Goal: Task Accomplishment & Management: Use online tool/utility

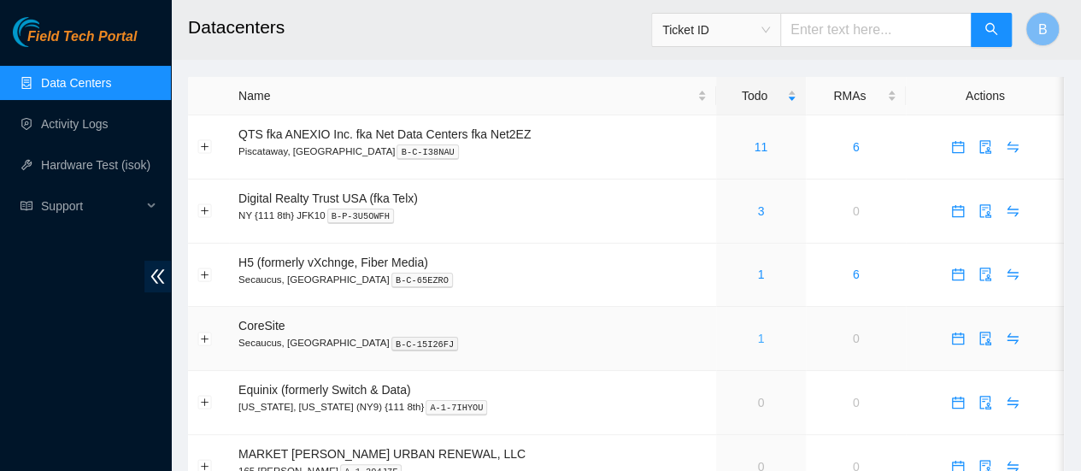
click at [761, 339] on link "1" at bounding box center [760, 339] width 7 height 14
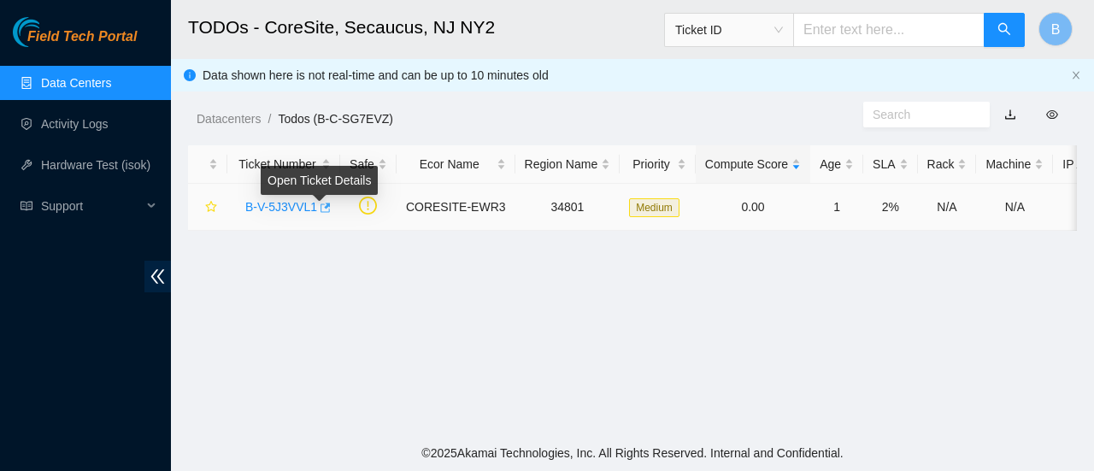
click at [323, 207] on icon "button" at bounding box center [325, 207] width 10 height 9
click at [96, 79] on link "Data Centers" at bounding box center [76, 83] width 70 height 14
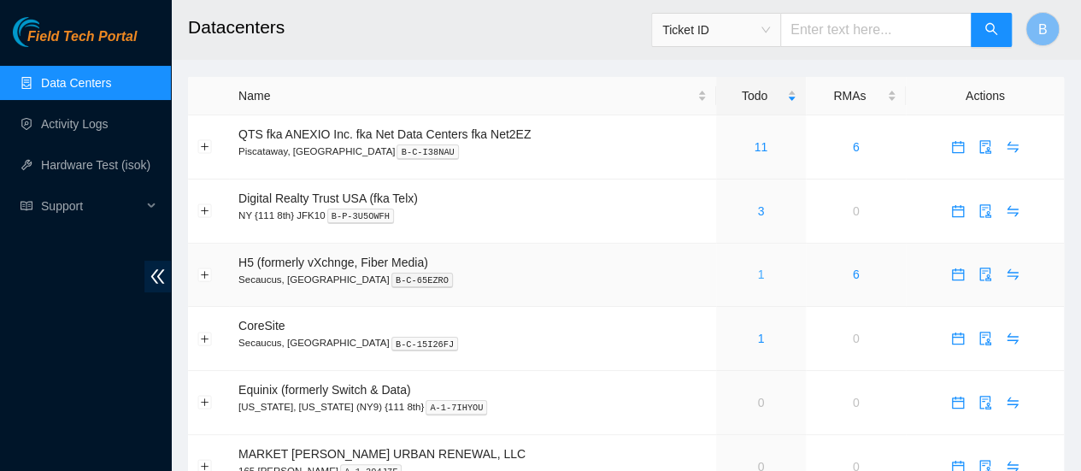
click at [757, 278] on link "1" at bounding box center [760, 274] width 7 height 14
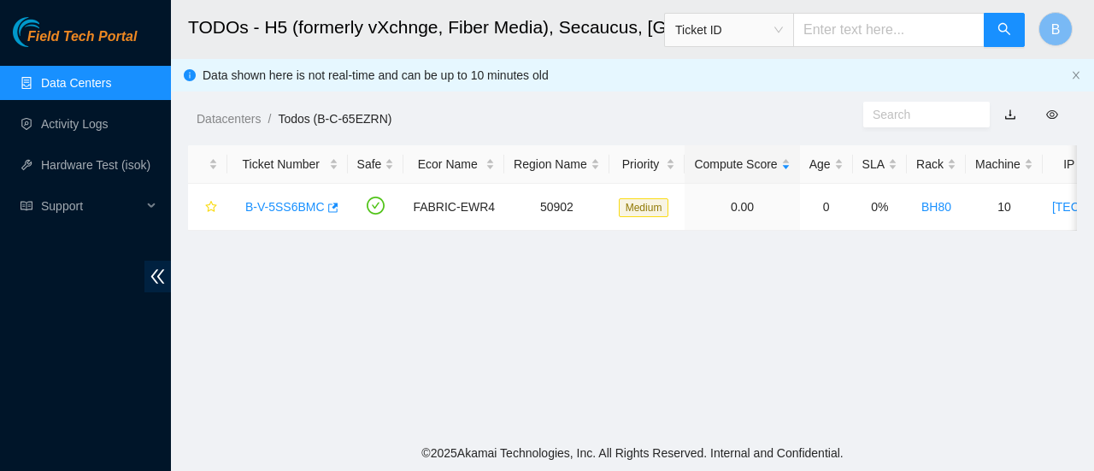
click at [47, 83] on link "Data Centers" at bounding box center [76, 83] width 70 height 14
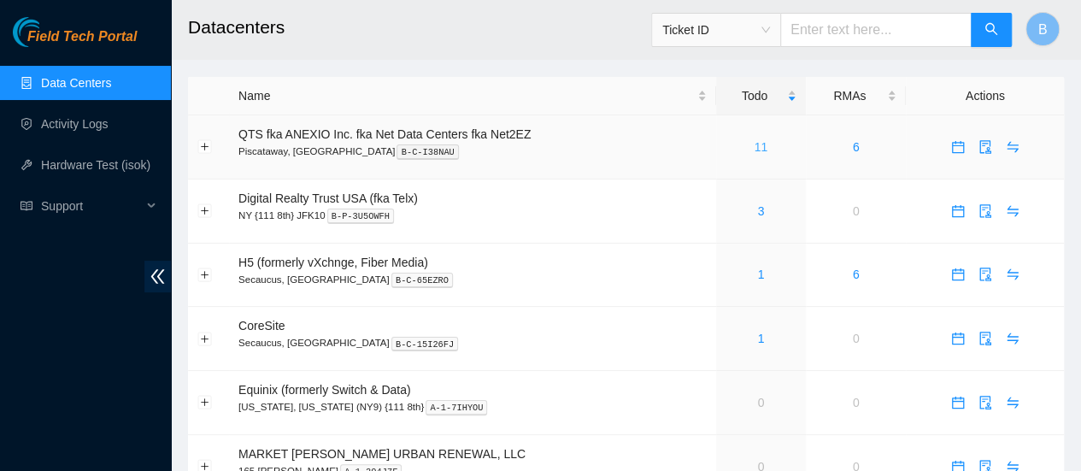
click at [758, 154] on link "11" at bounding box center [762, 147] width 14 height 14
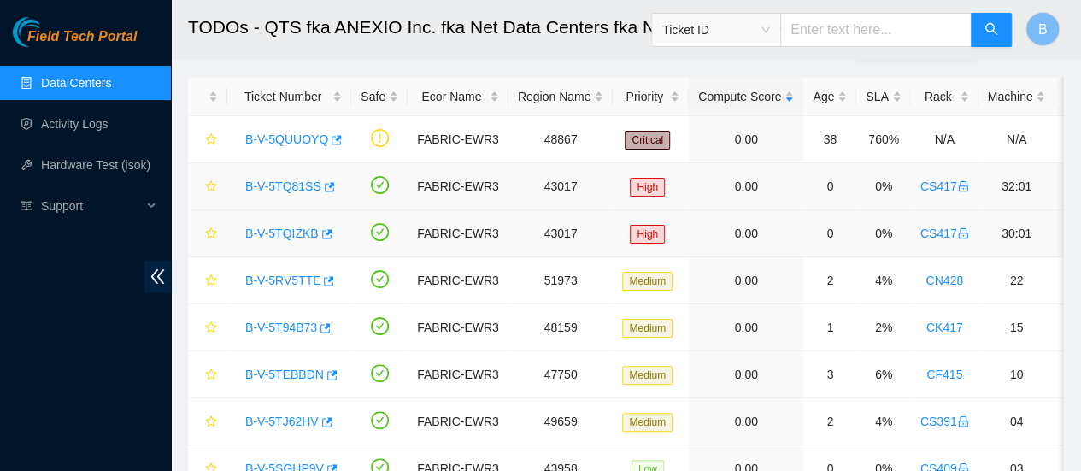
scroll to position [67, 0]
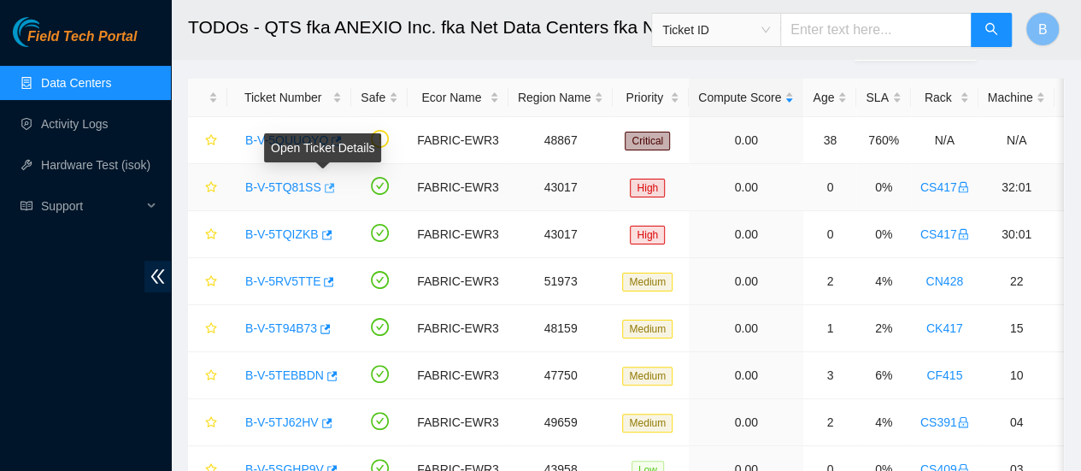
click at [321, 195] on button "button" at bounding box center [328, 187] width 14 height 27
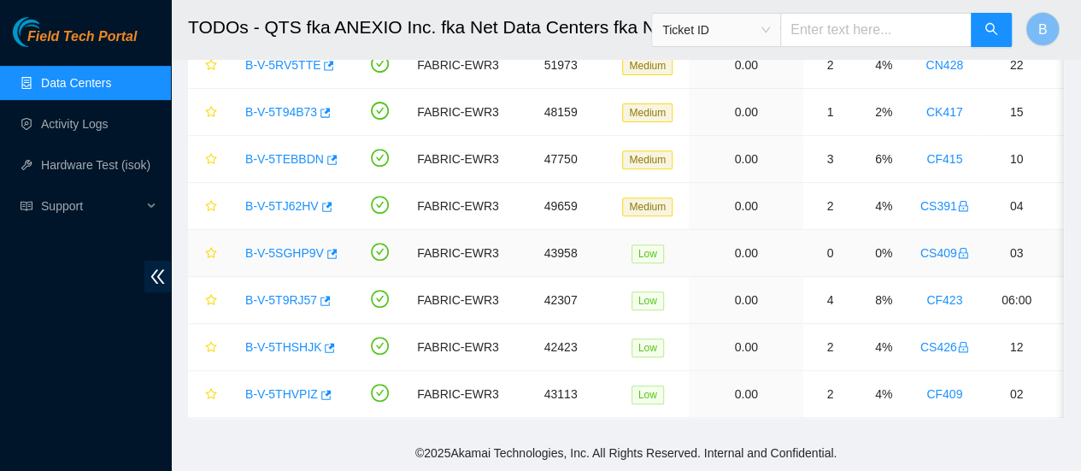
scroll to position [0, 0]
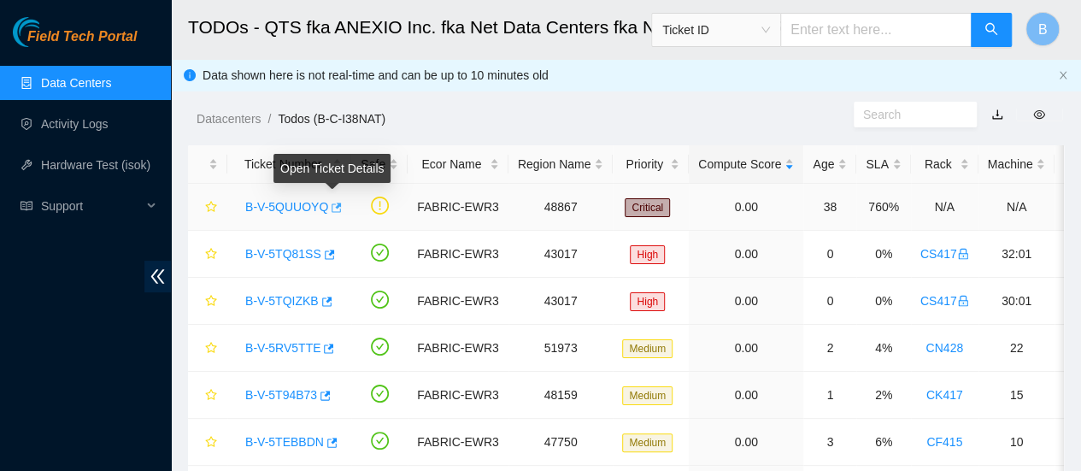
click at [332, 208] on icon "button" at bounding box center [337, 207] width 10 height 9
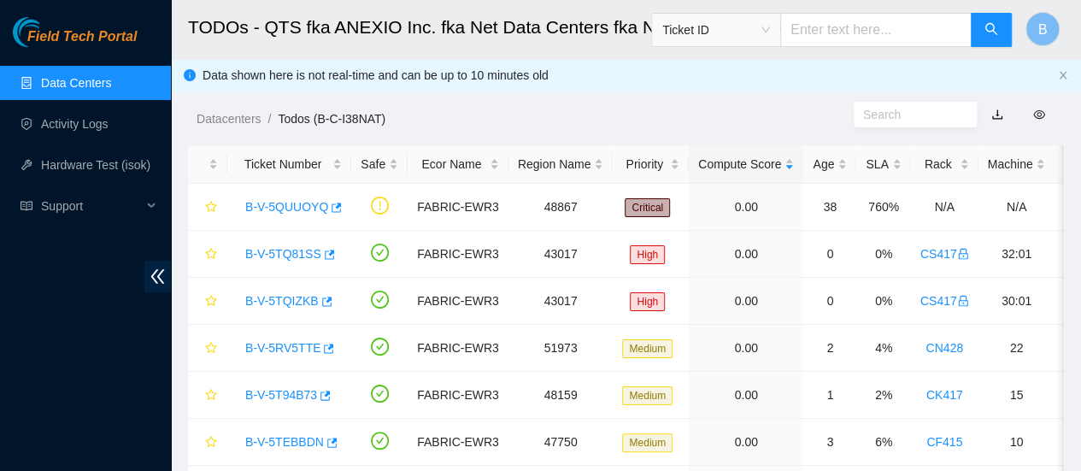
click at [68, 83] on link "Data Centers" at bounding box center [76, 83] width 70 height 14
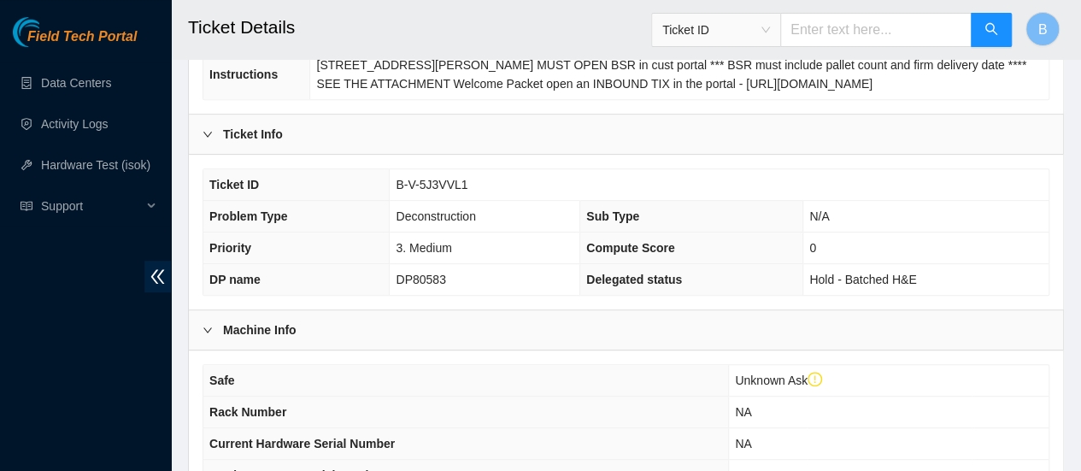
scroll to position [573, 0]
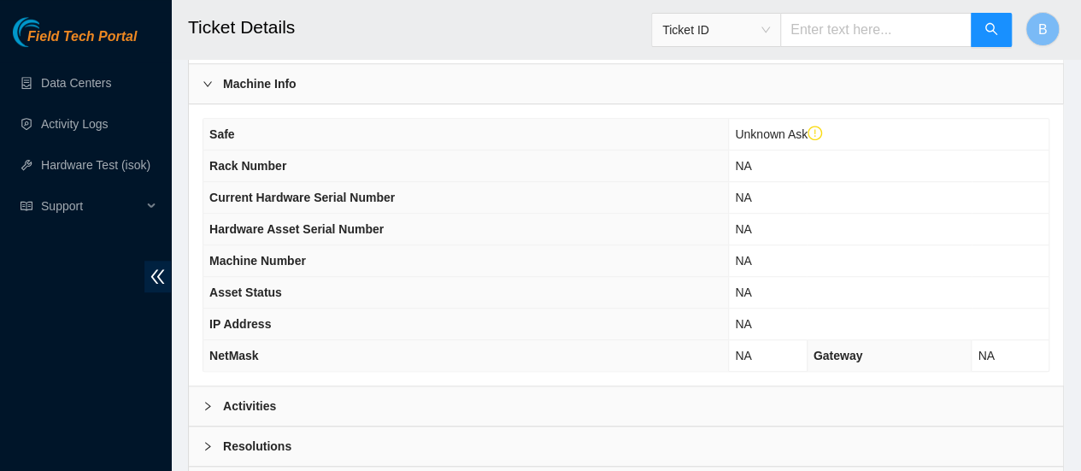
click at [249, 400] on b "Activities" at bounding box center [249, 405] width 53 height 19
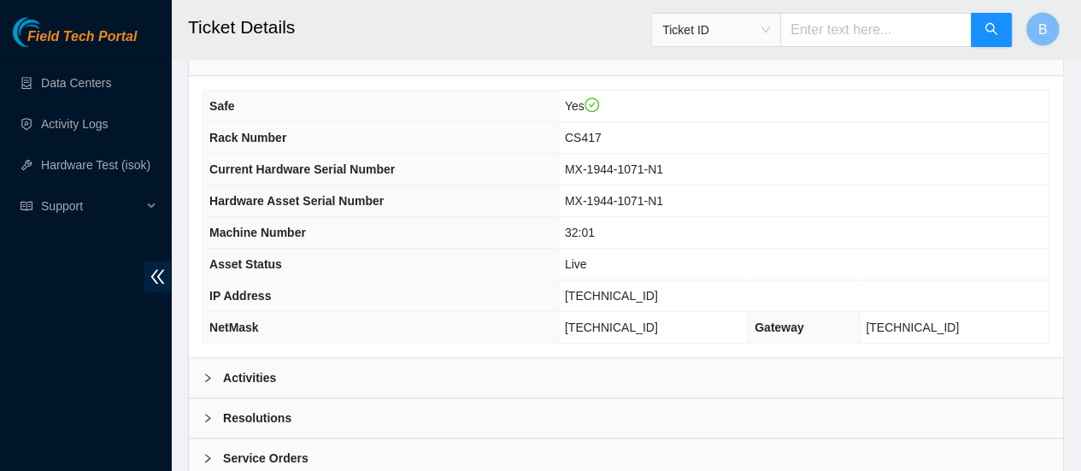
scroll to position [590, 0]
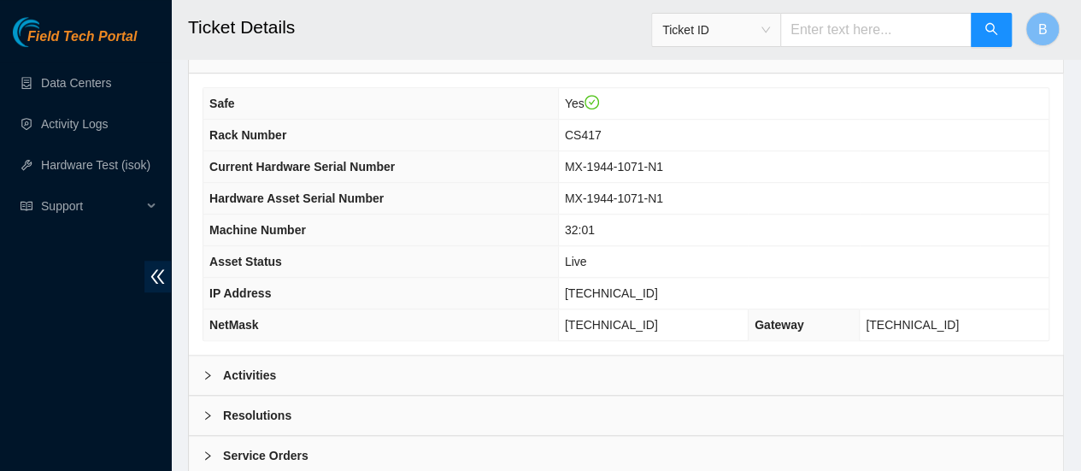
click at [232, 367] on b "Activities" at bounding box center [249, 375] width 53 height 19
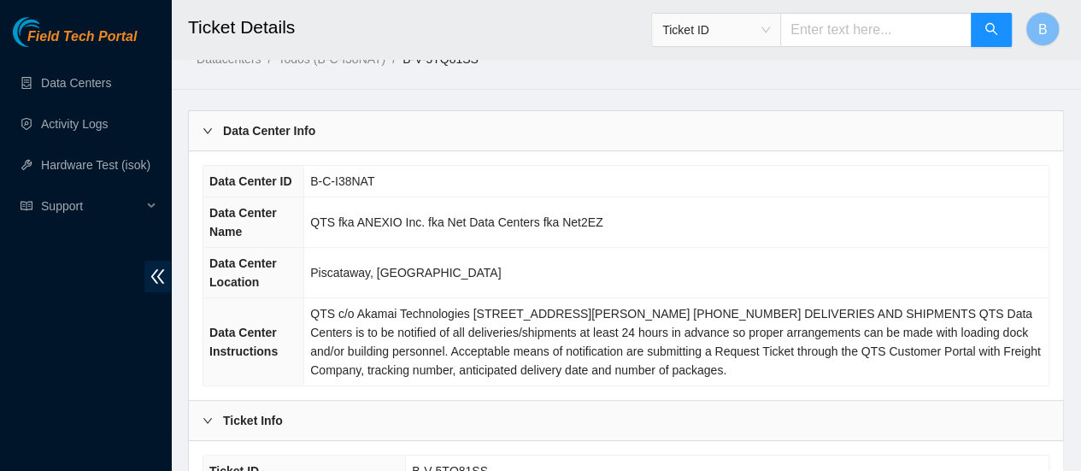
scroll to position [0, 0]
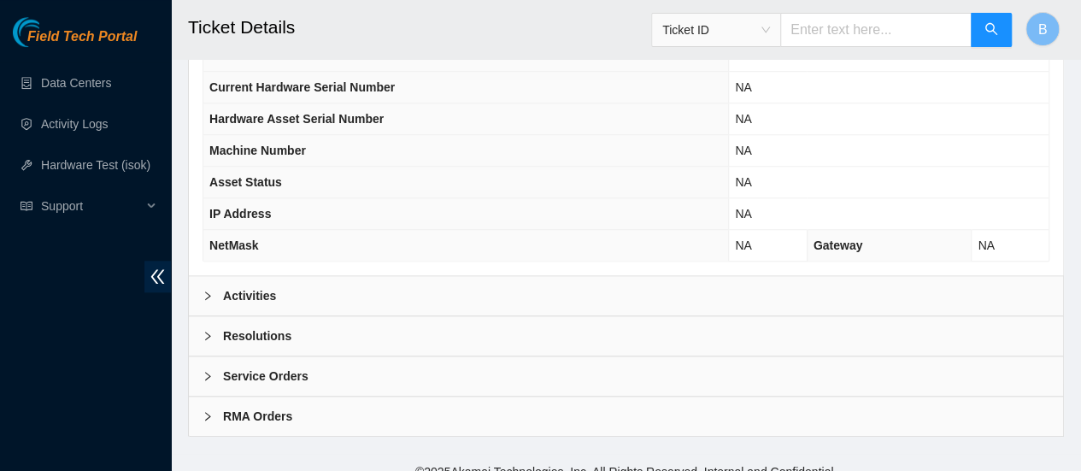
scroll to position [712, 0]
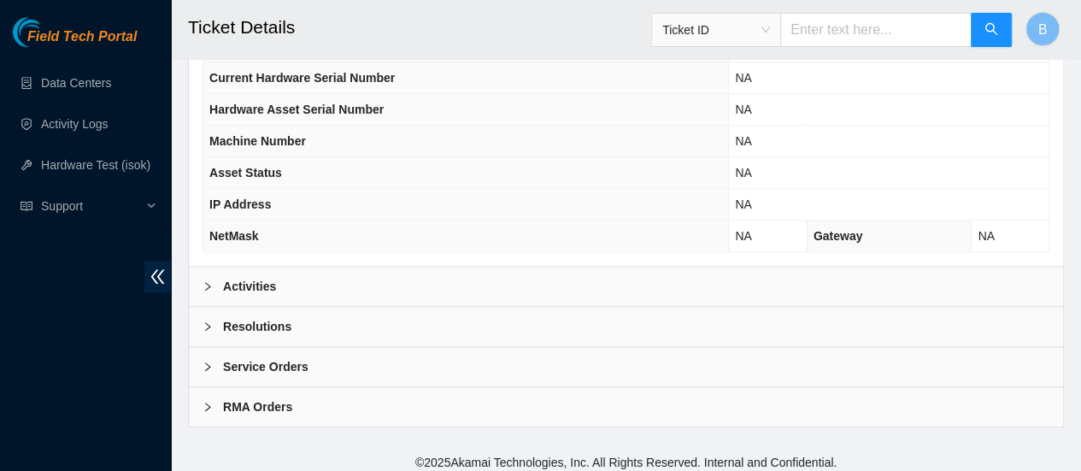
click at [253, 291] on div "Activities" at bounding box center [626, 286] width 874 height 39
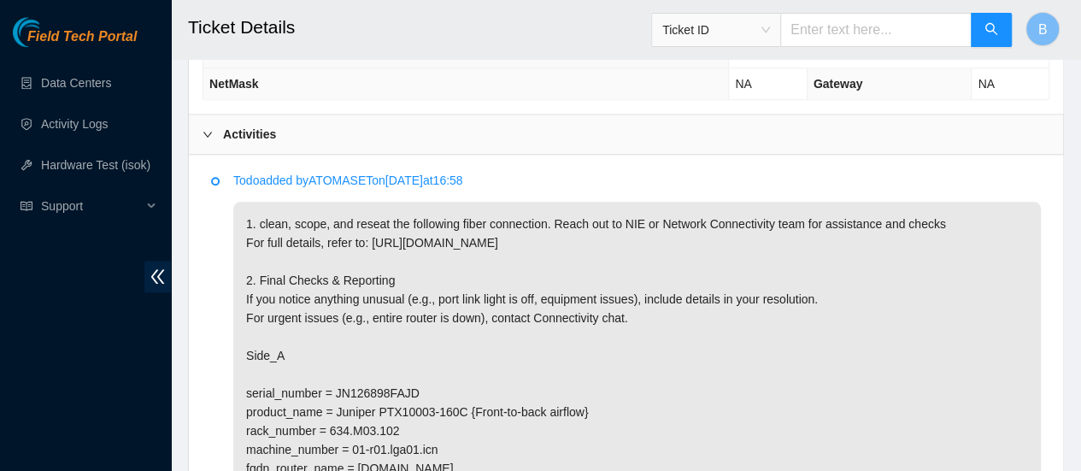
scroll to position [878, 0]
